Goal: Task Accomplishment & Management: Manage account settings

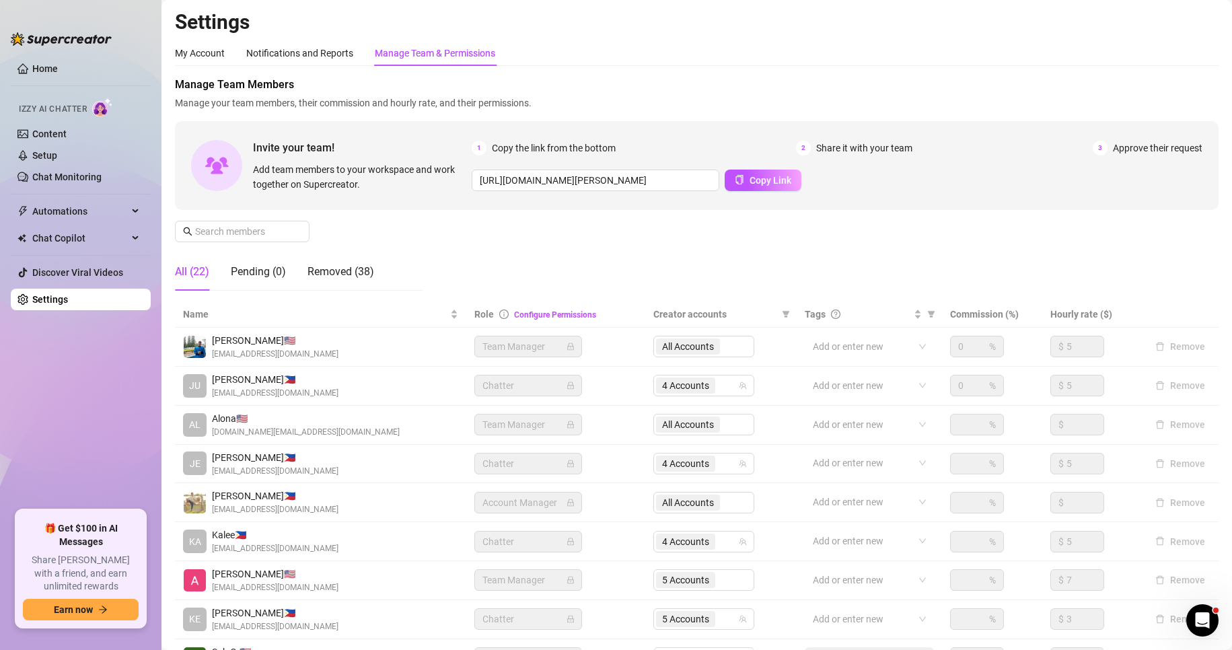
click at [68, 294] on link "Settings" at bounding box center [50, 299] width 36 height 11
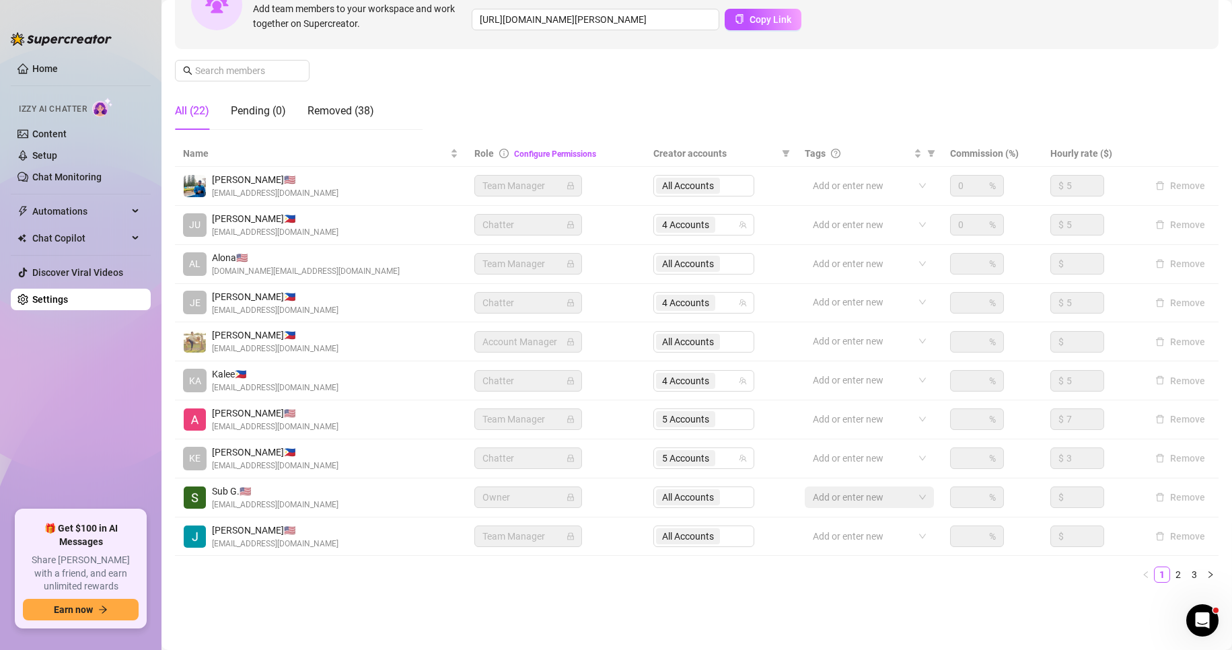
click at [81, 431] on ul "Home Izzy AI Chatter Content Setup Chat Monitoring Automations Chat Copilot Dis…" at bounding box center [81, 278] width 140 height 452
click at [1171, 581] on link "2" at bounding box center [1178, 574] width 15 height 15
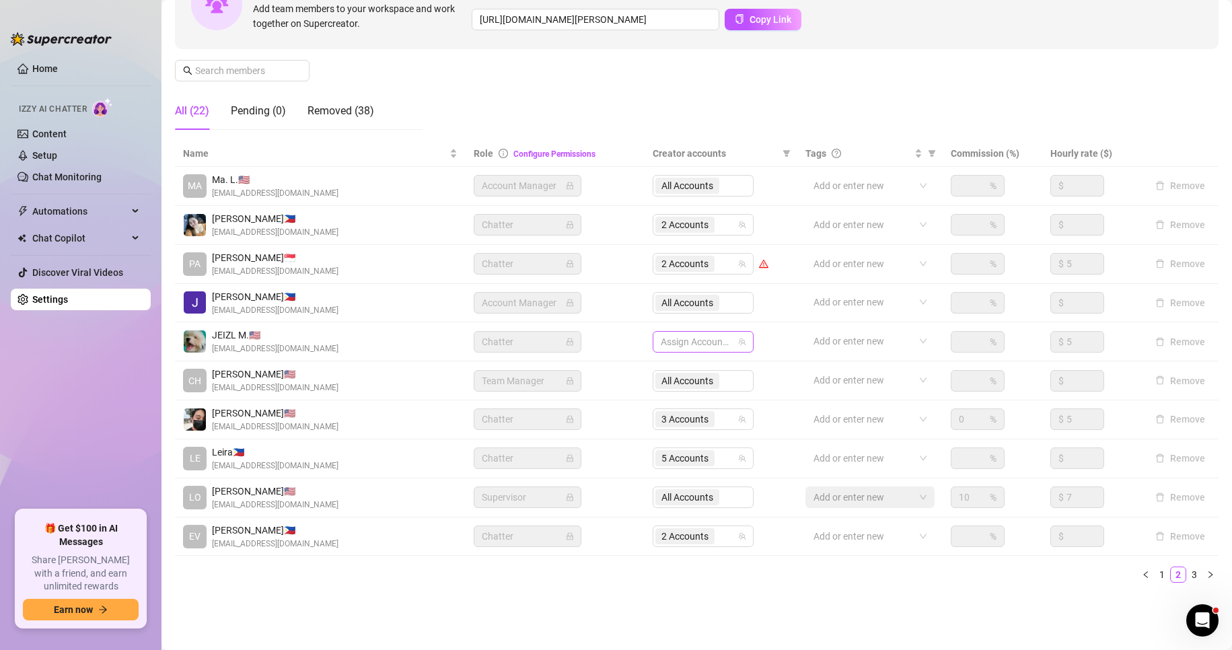
click at [678, 339] on div at bounding box center [695, 341] width 81 height 19
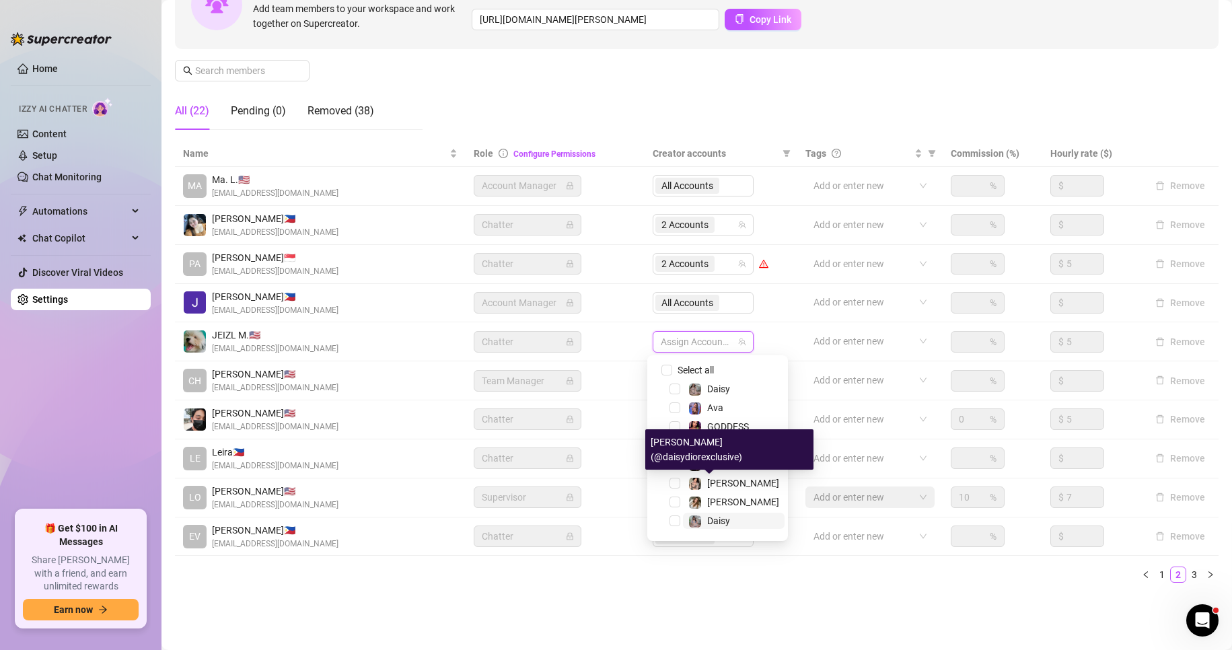
scroll to position [35, 0]
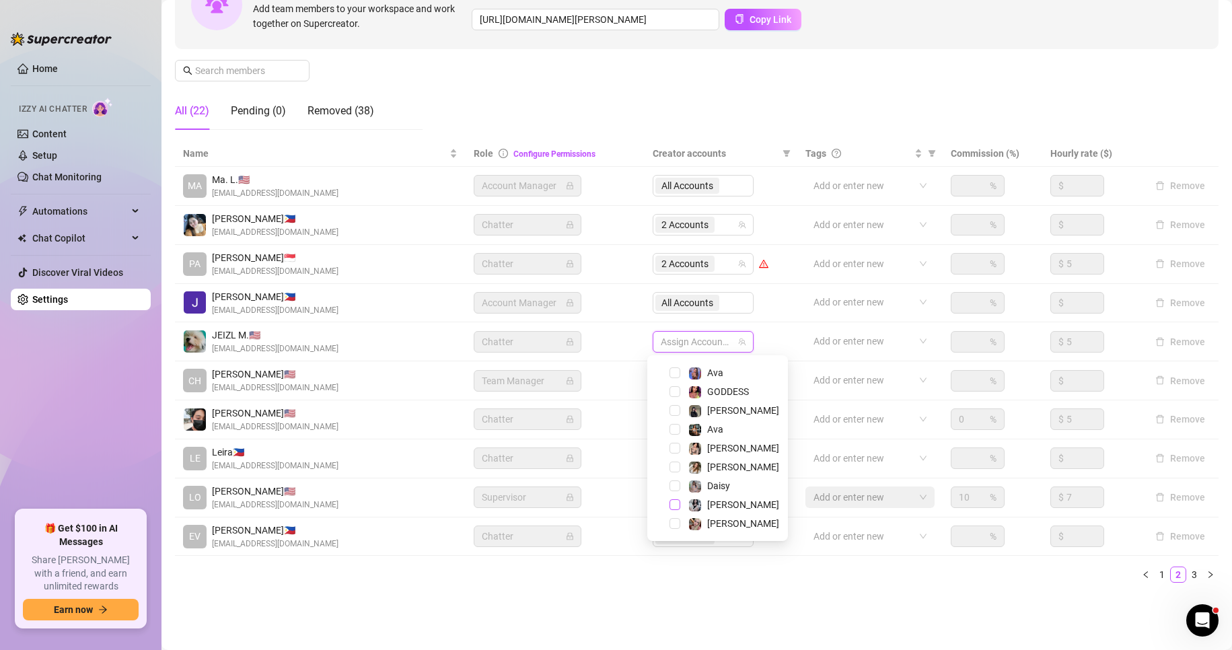
click at [671, 509] on span "Select tree node" at bounding box center [675, 504] width 11 height 11
click at [676, 448] on span "Select tree node" at bounding box center [675, 448] width 11 height 11
click at [674, 392] on span "Select tree node" at bounding box center [675, 391] width 11 height 11
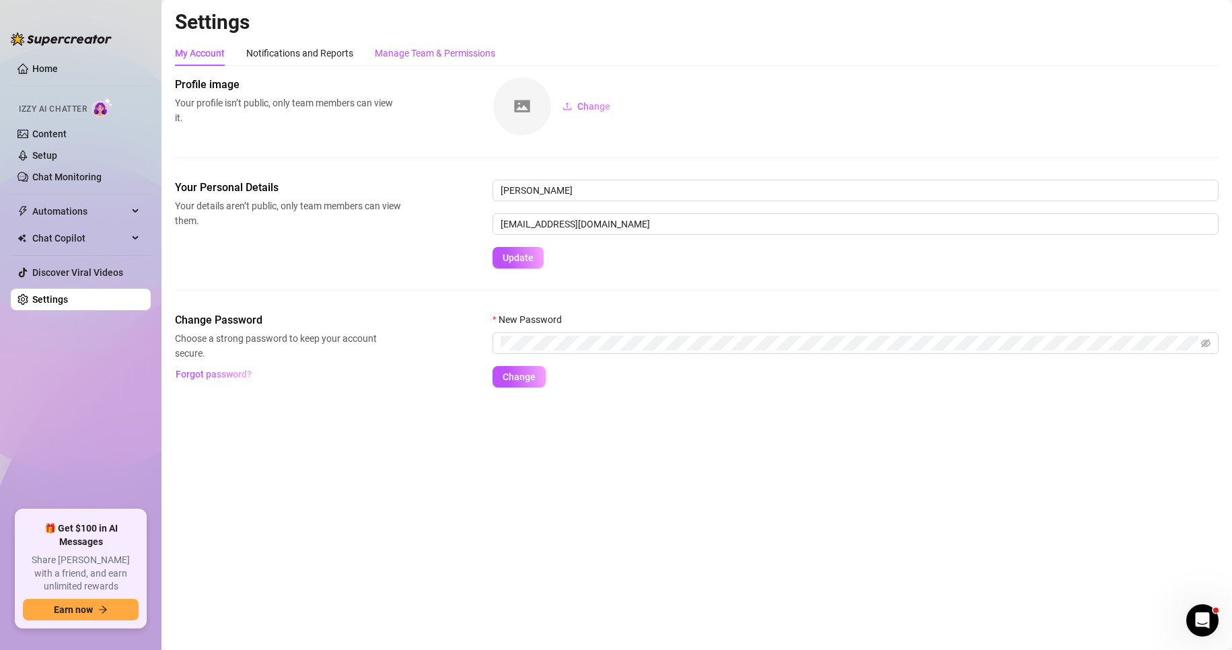
click at [451, 51] on div "Manage Team & Permissions" at bounding box center [435, 53] width 120 height 15
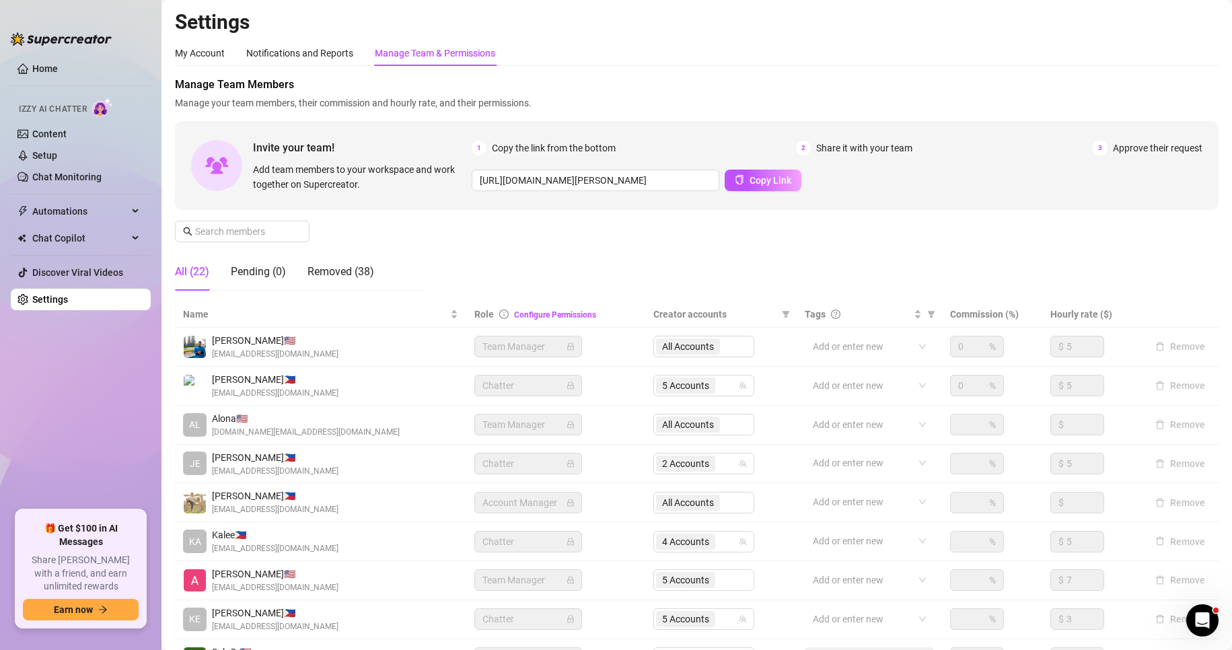
scroll to position [161, 0]
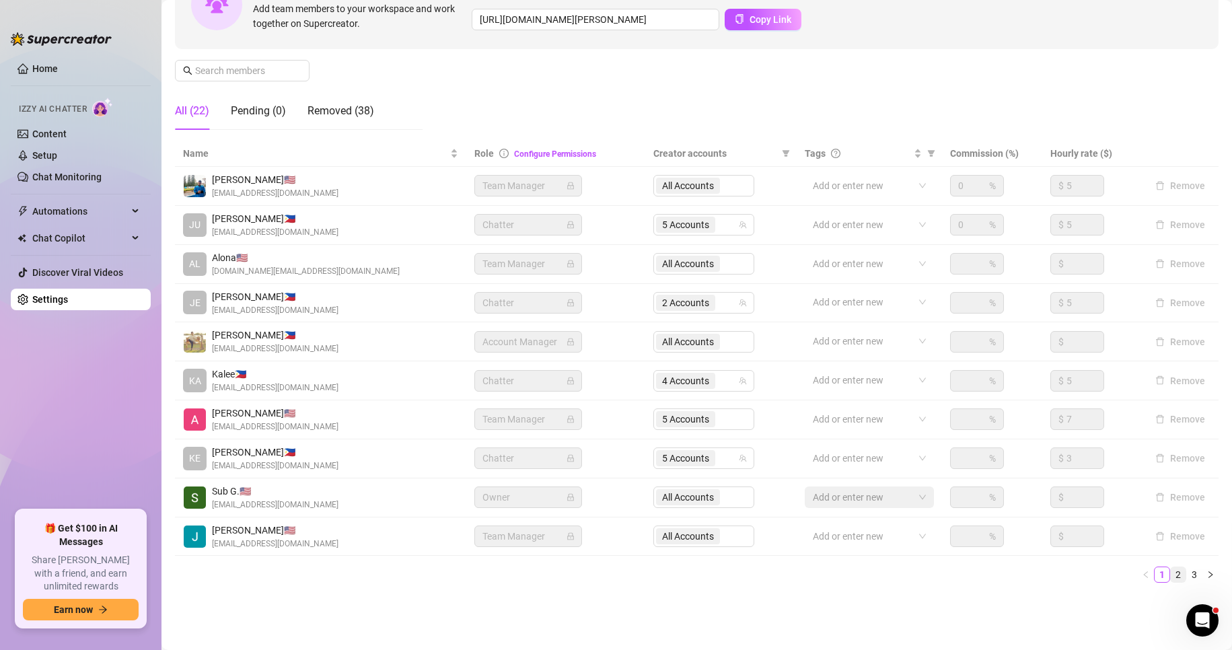
click at [1171, 572] on link "2" at bounding box center [1178, 574] width 15 height 15
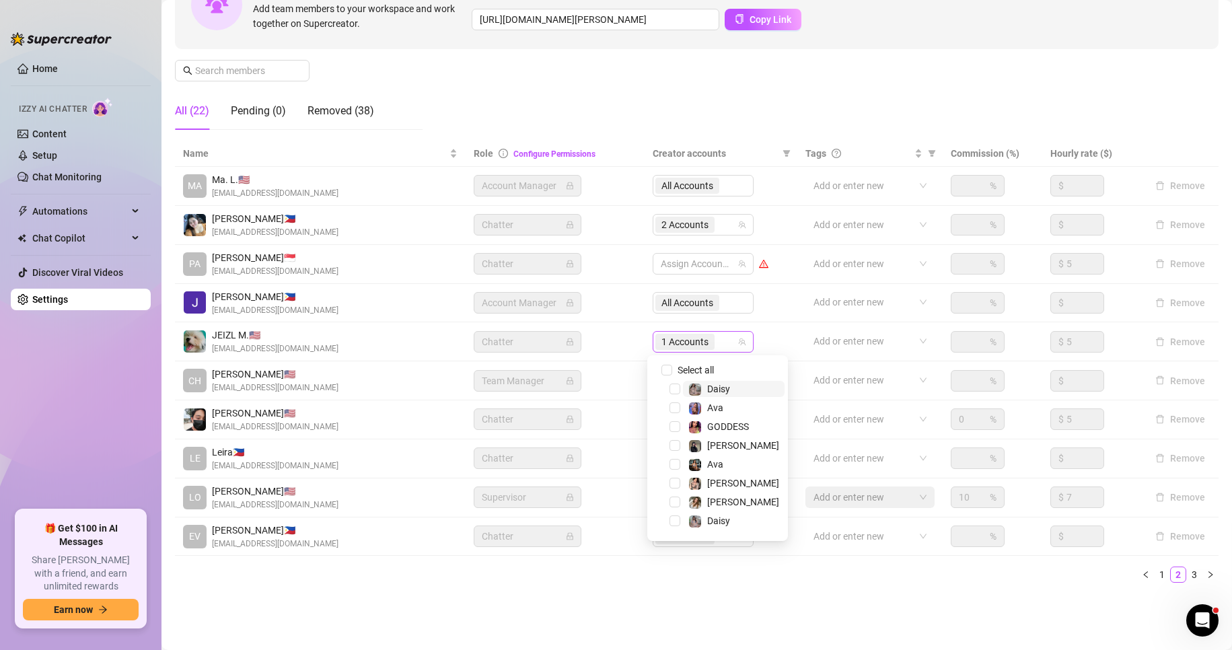
click at [687, 343] on span "1 Accounts" at bounding box center [685, 341] width 47 height 15
click at [674, 448] on span "Select tree node" at bounding box center [675, 448] width 11 height 11
click at [674, 392] on span "Select tree node" at bounding box center [675, 391] width 11 height 11
